Goal: Transaction & Acquisition: Purchase product/service

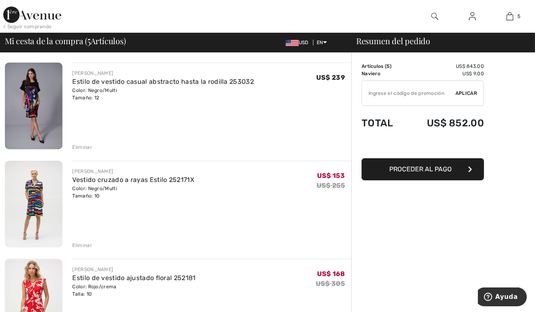
click at [88, 148] on div "Eliminar" at bounding box center [82, 146] width 20 height 7
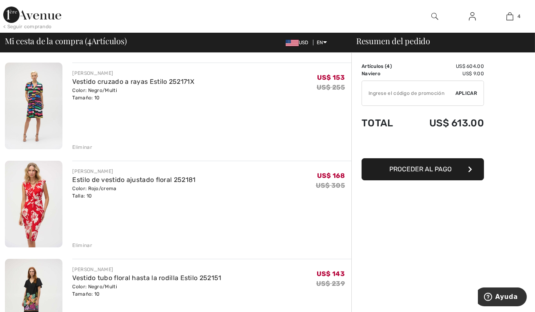
click at [87, 146] on div "Eliminar" at bounding box center [82, 146] width 20 height 7
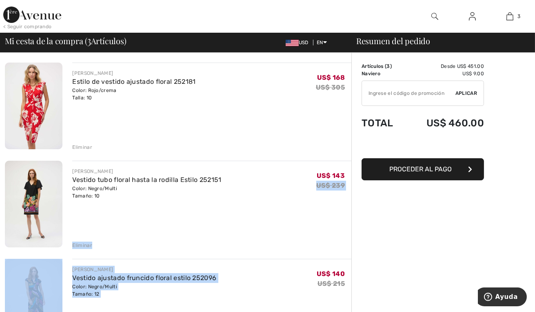
drag, startPoint x: 274, startPoint y: 186, endPoint x: 273, endPoint y: 261, distance: 74.8
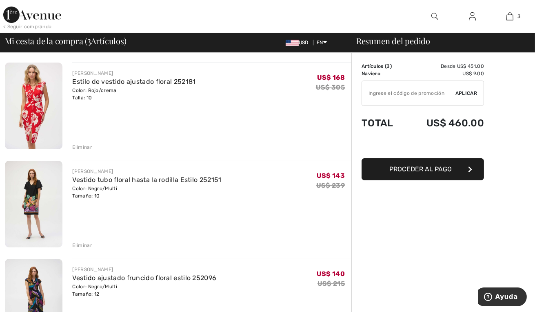
click at [439, 169] on span "Proceder al pago" at bounding box center [421, 169] width 62 height 8
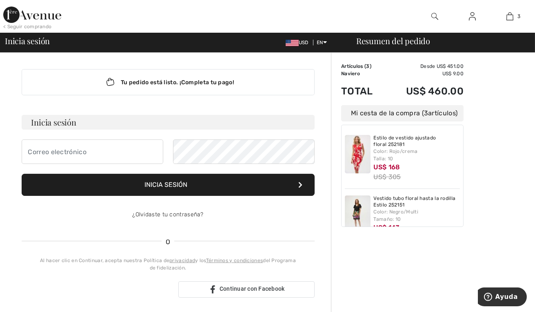
click at [38, 14] on img at bounding box center [32, 15] width 58 height 16
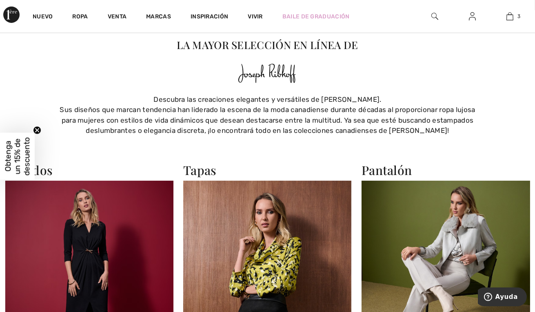
scroll to position [539, 0]
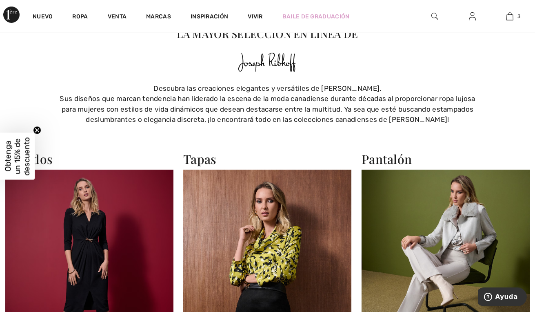
click at [26, 153] on span "Obtenga un 15% de descuento" at bounding box center [17, 156] width 28 height 38
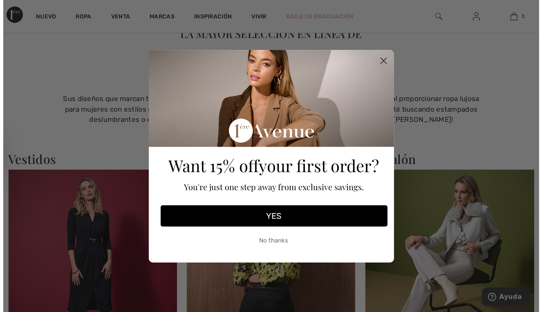
scroll to position [545, 0]
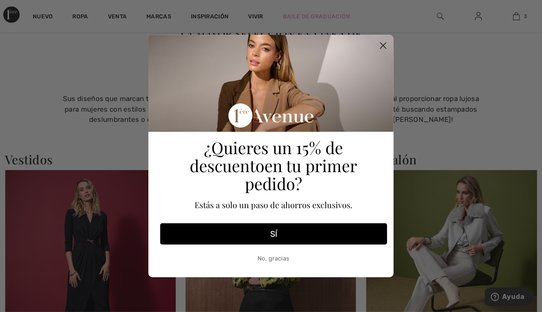
click at [279, 227] on button "SÍ" at bounding box center [273, 233] width 227 height 21
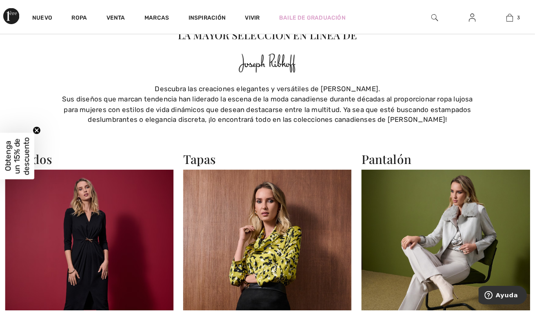
scroll to position [539, 0]
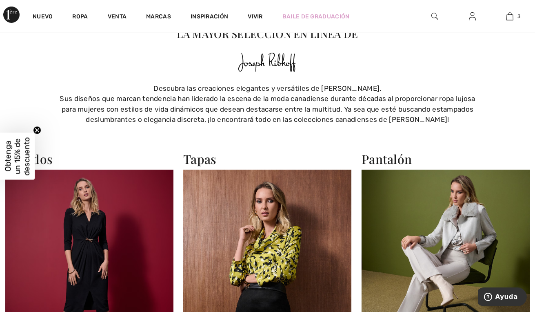
click at [21, 157] on span "Obtenga un 15% de descuento" at bounding box center [17, 156] width 28 height 38
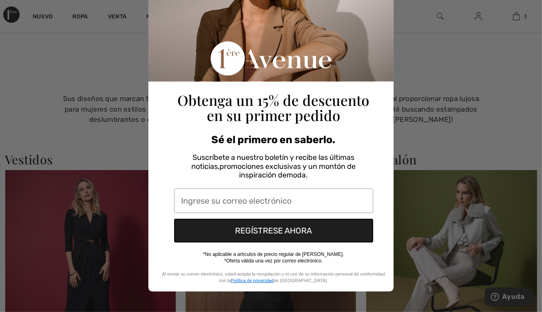
scroll to position [78, 0]
click at [216, 201] on input "Ingrese su correo electrónico" at bounding box center [273, 200] width 199 height 25
click at [223, 200] on input "Ingrese su correo electrónico" at bounding box center [273, 200] width 199 height 25
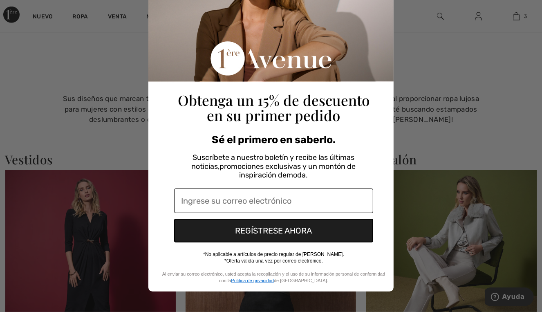
click at [265, 200] on input "Ingrese su correo electrónico" at bounding box center [273, 200] width 199 height 25
click at [261, 197] on input "Ingrese su correo electrónico" at bounding box center [273, 200] width 199 height 25
type input "dioemagarciavalente1@gmail.com"
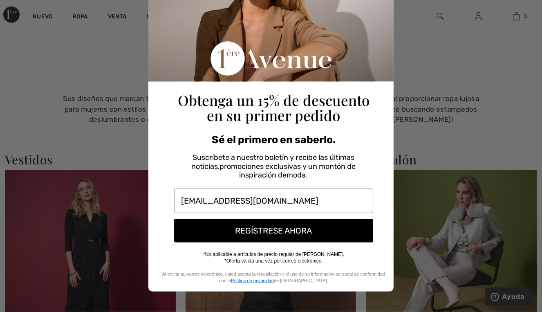
click at [310, 234] on button "REGÍSTRESE AHORA" at bounding box center [273, 231] width 199 height 24
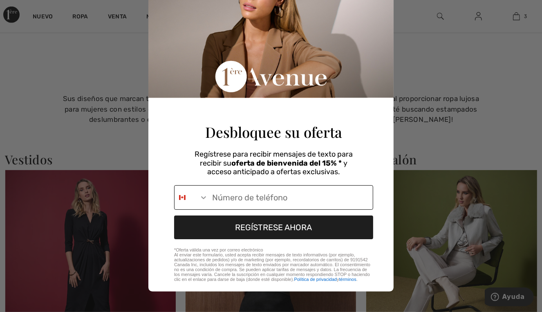
click at [201, 196] on icon "Buscar países" at bounding box center [203, 197] width 5 height 3
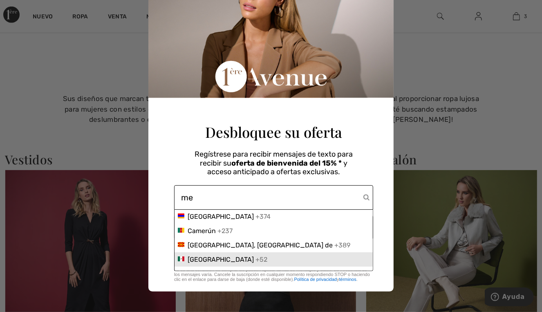
type input "me"
click at [214, 262] on div "México +52" at bounding box center [273, 259] width 198 height 14
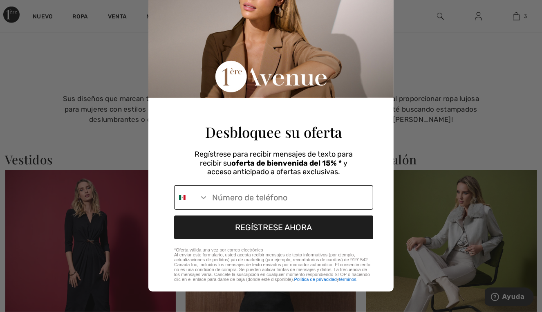
click at [237, 198] on input "Número de teléfono" at bounding box center [290, 197] width 165 height 24
type input "+52-744-102-8315"
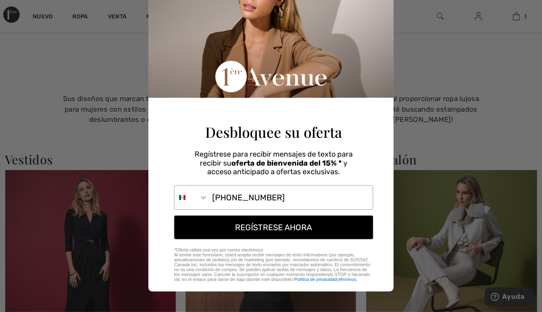
click at [275, 228] on button "REGÍSTRESE AHORA" at bounding box center [273, 227] width 199 height 24
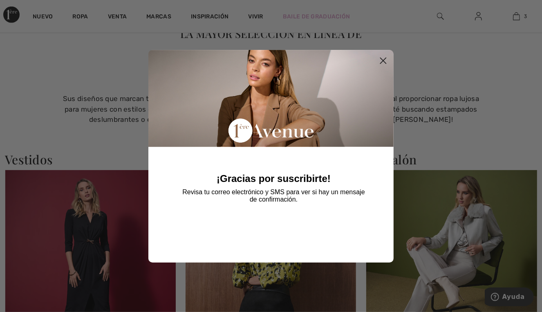
click at [292, 224] on div "¡Gracias por suscribirte! Revisa tu correo electrónico y SMS para ver si hay un…" at bounding box center [274, 152] width 232 height 204
click at [384, 60] on circle "Cerrar cuadro de diálogo" at bounding box center [382, 60] width 13 height 13
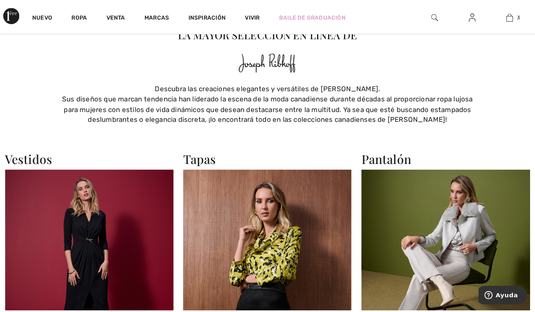
scroll to position [539, 0]
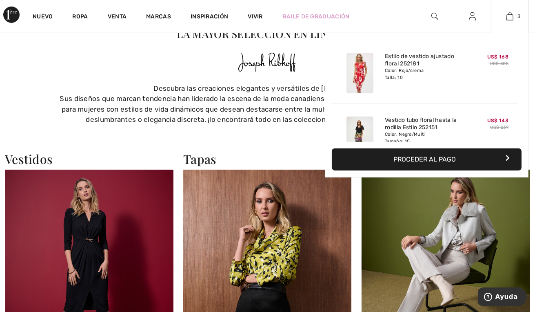
click at [450, 159] on font "Proceder al pago" at bounding box center [425, 159] width 62 height 8
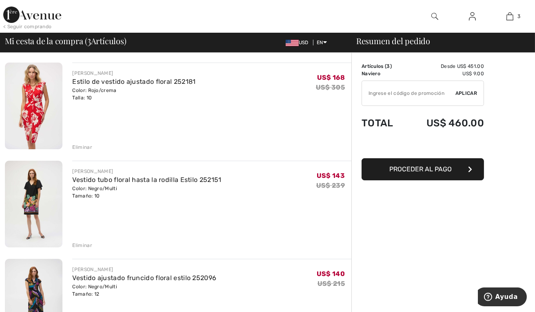
click at [445, 169] on span "Proceder al pago" at bounding box center [421, 169] width 62 height 8
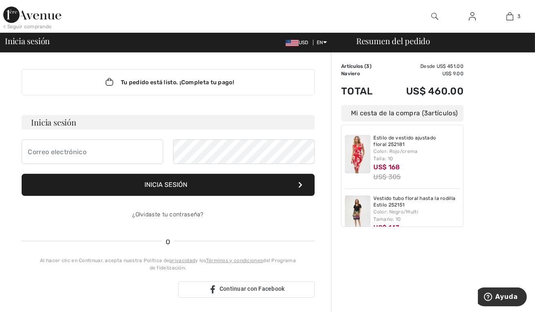
click at [513, 213] on div "Order Summary Details Artículos ( 3 ) Desde US$ 451.00 Promo code US$ 0.00 Navi…" at bounding box center [433, 301] width 204 height 497
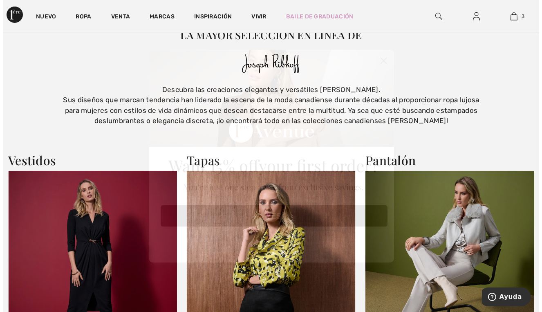
scroll to position [544, 0]
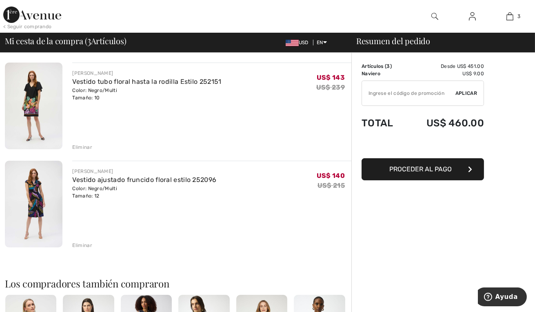
click at [37, 194] on img at bounding box center [34, 204] width 58 height 87
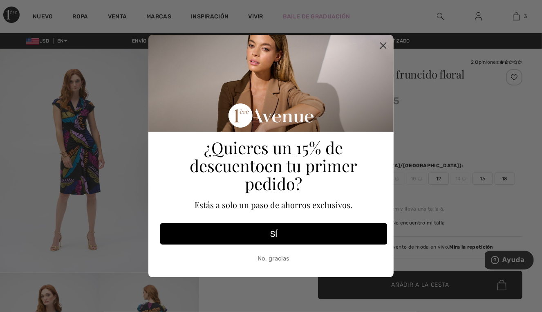
click at [278, 227] on button "SÍ" at bounding box center [273, 233] width 227 height 21
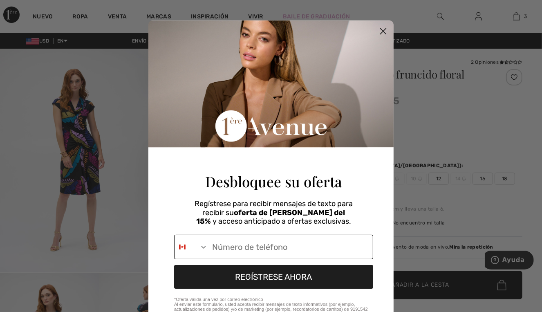
click at [276, 251] on input "Número de teléfono" at bounding box center [290, 247] width 165 height 24
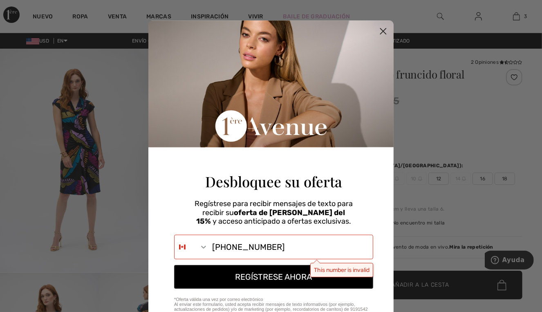
click at [292, 279] on button "REGÍSTRESE AHORA" at bounding box center [273, 277] width 199 height 24
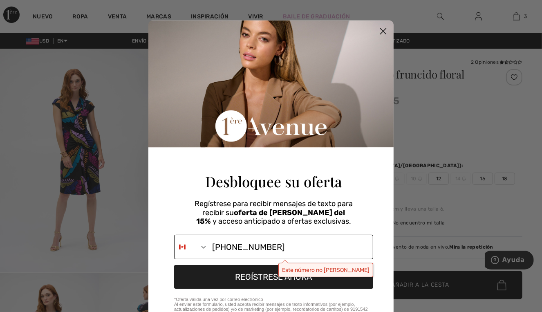
click at [277, 249] on input "527-441-0283" at bounding box center [290, 247] width 165 height 24
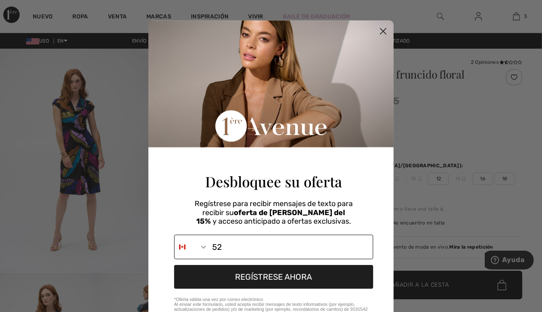
type input "5"
click at [200, 246] on icon "Buscar países" at bounding box center [203, 247] width 8 height 8
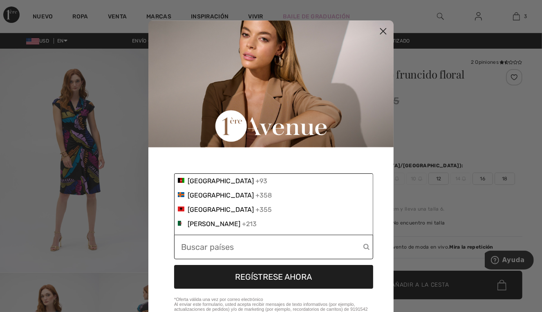
click at [229, 244] on input "Número de teléfono" at bounding box center [272, 247] width 182 height 24
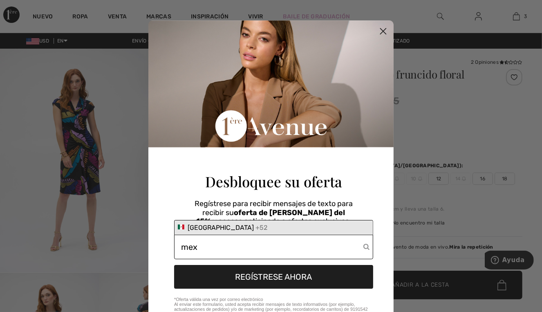
type input "mex"
click at [224, 225] on div "México +52" at bounding box center [274, 227] width 192 height 8
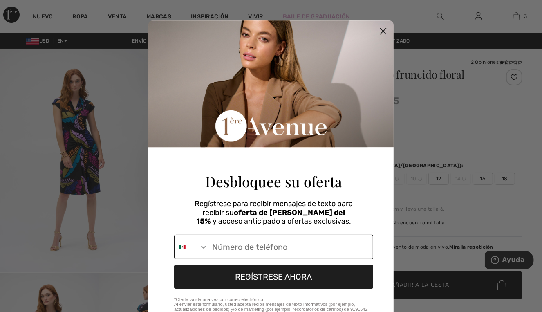
click at [236, 244] on input "Número de teléfono" at bounding box center [290, 247] width 165 height 24
type input "+52-744-102-8315"
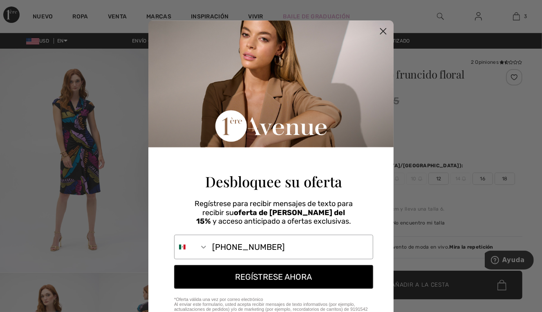
click at [295, 280] on button "REGÍSTRESE AHORA" at bounding box center [273, 277] width 199 height 24
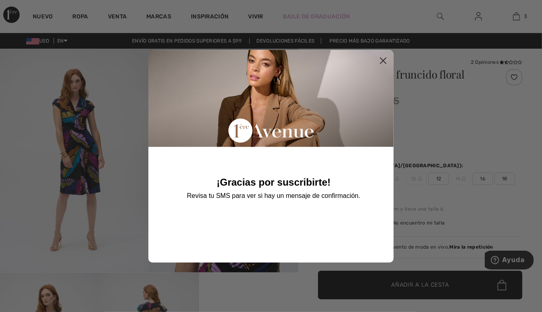
click at [384, 60] on circle "Cerrar cuadro de diálogo" at bounding box center [382, 60] width 13 height 13
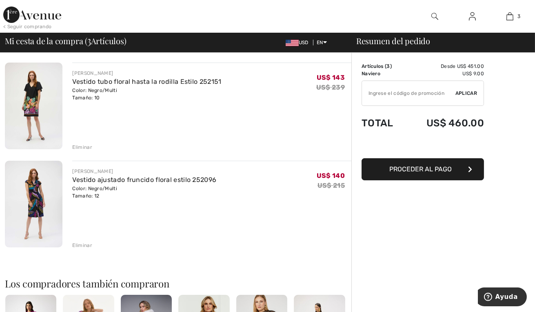
click at [29, 98] on img at bounding box center [34, 105] width 58 height 87
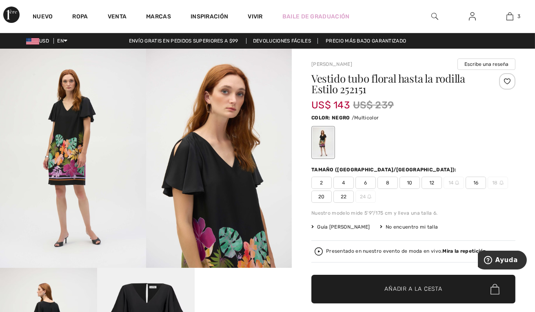
click at [240, 293] on video "Su navegador no admite la etiqueta de video." at bounding box center [243, 292] width 97 height 49
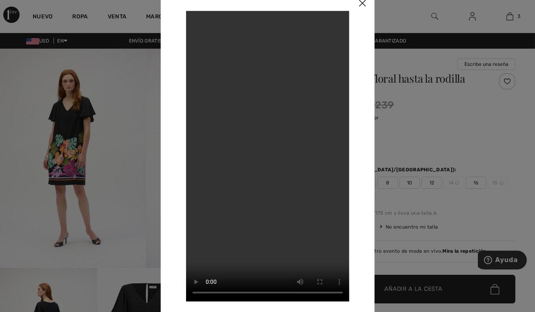
click at [365, 4] on img at bounding box center [362, 3] width 25 height 25
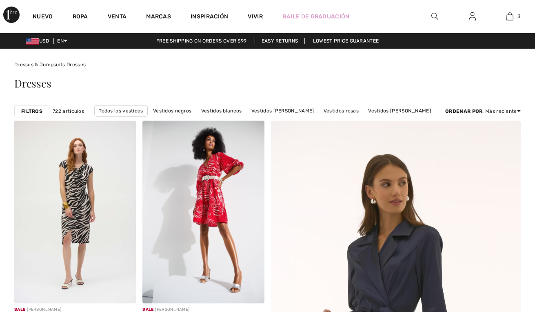
scroll to position [3309, 0]
